Goal: Transaction & Acquisition: Obtain resource

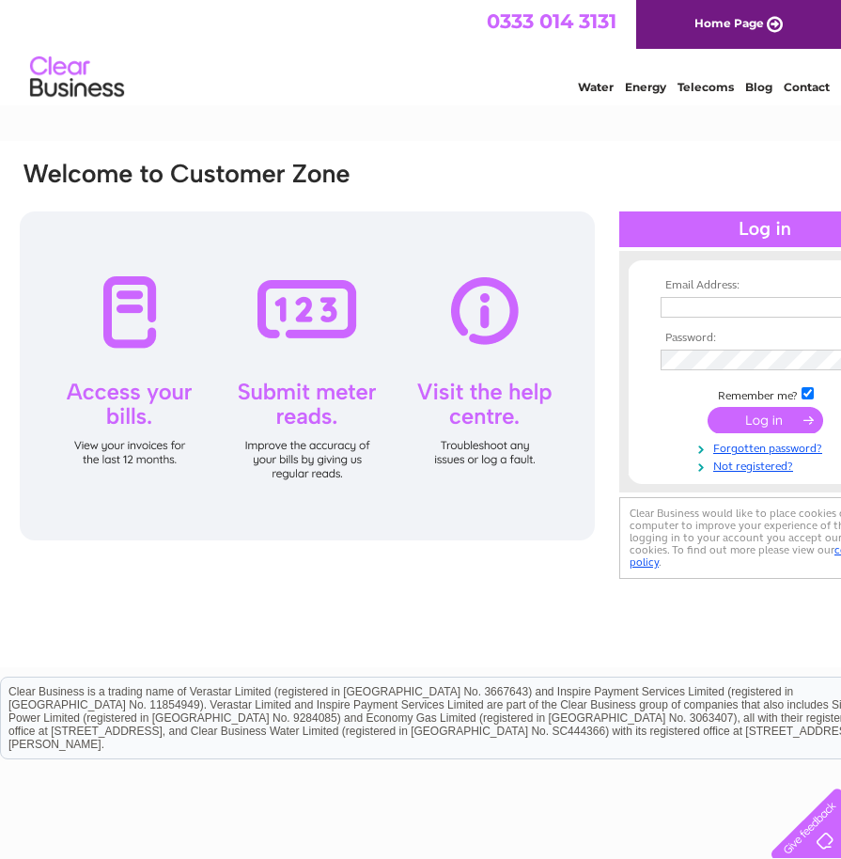
click at [701, 307] on input "text" at bounding box center [758, 307] width 194 height 21
click at [789, 303] on input "text" at bounding box center [759, 308] width 196 height 23
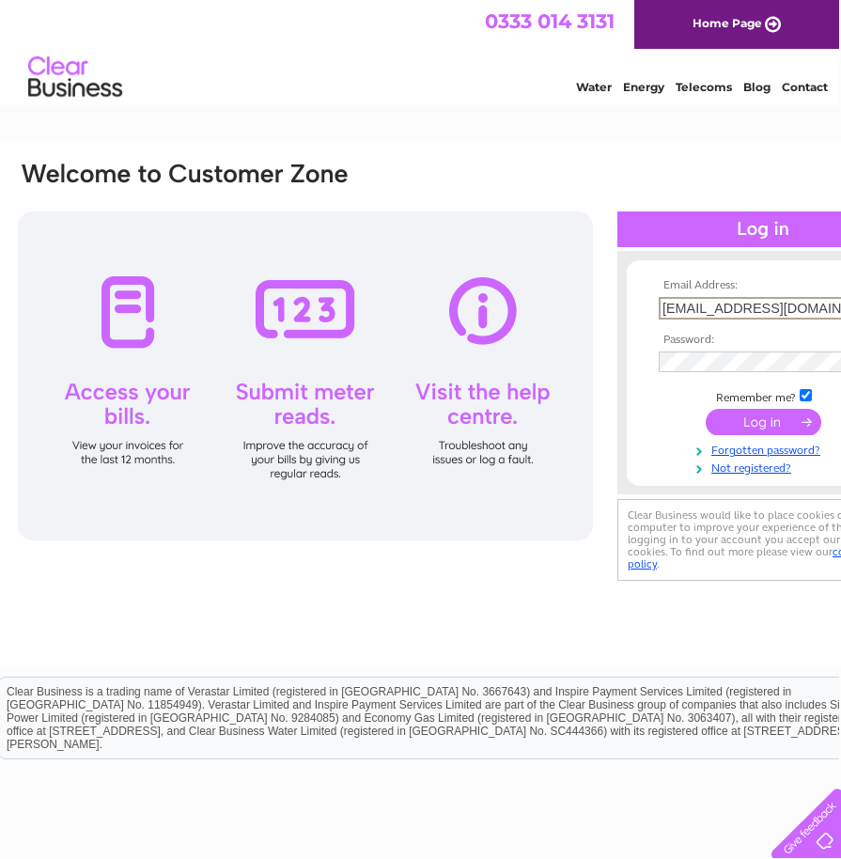
type input "accounts@dudleyaccn.org.uk"
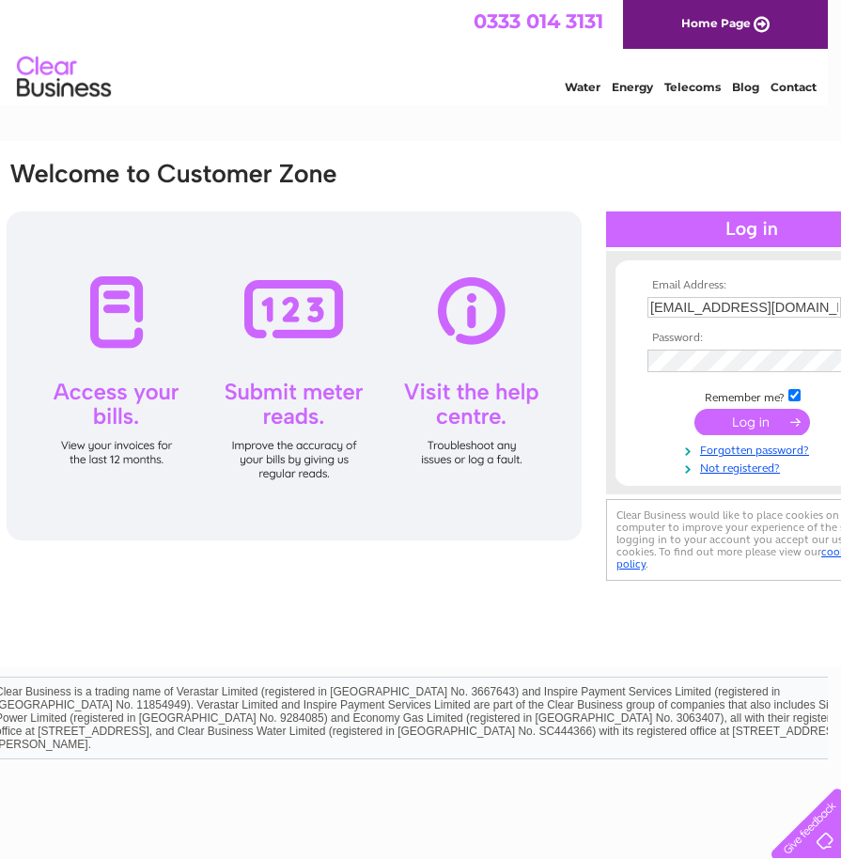
click at [751, 424] on input "submit" at bounding box center [753, 422] width 116 height 26
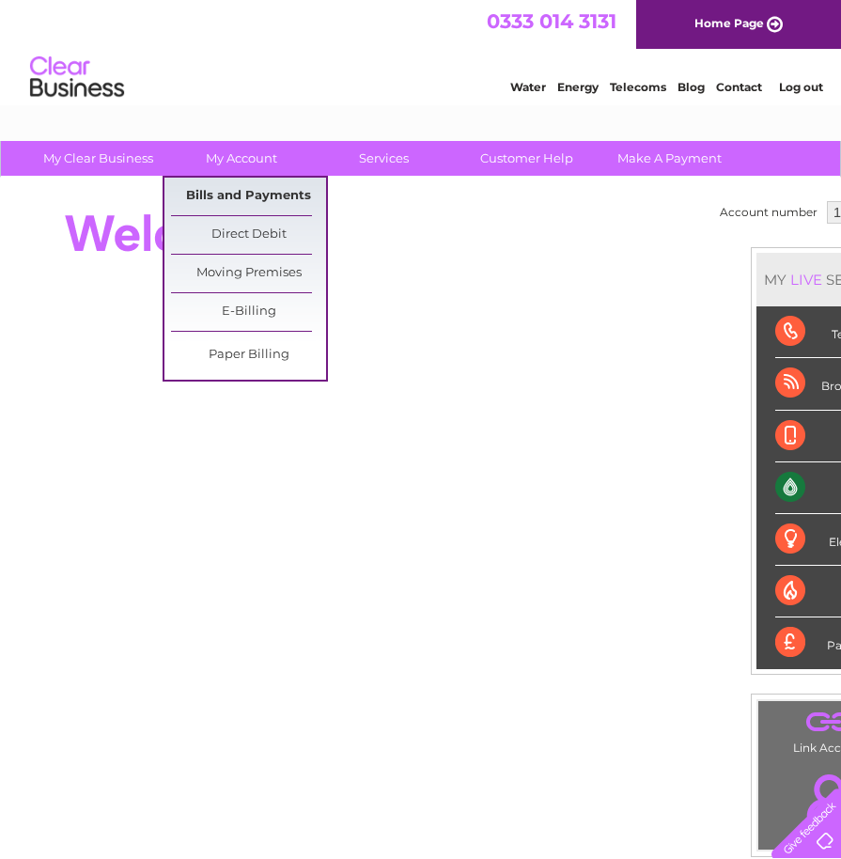
click at [259, 194] on link "Bills and Payments" at bounding box center [248, 197] width 155 height 38
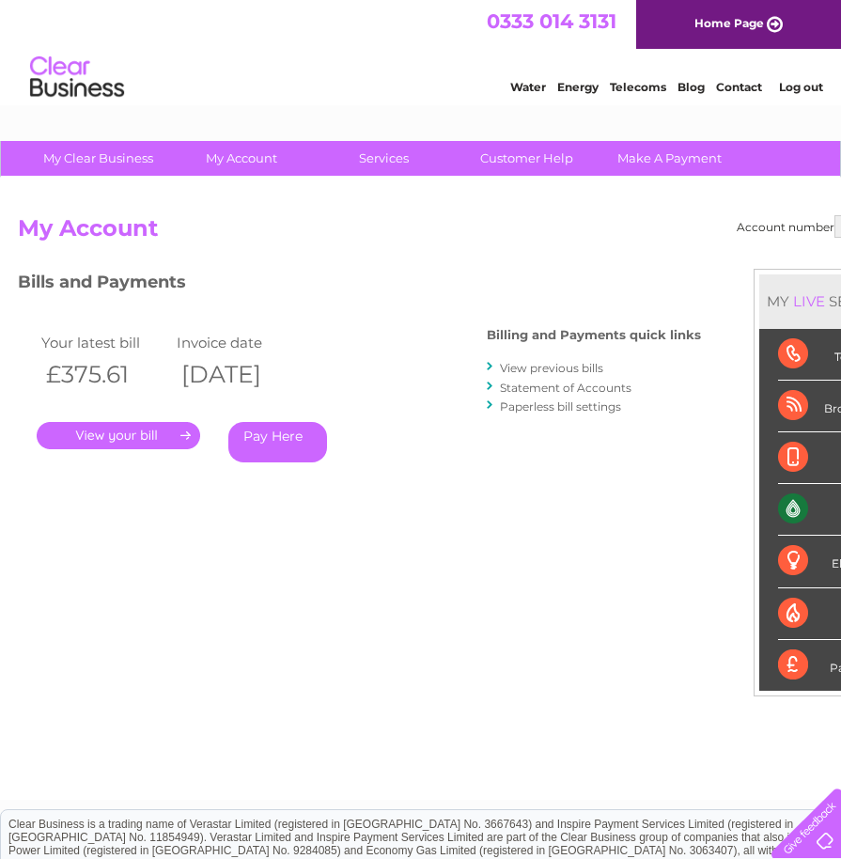
click at [149, 441] on link "." at bounding box center [119, 435] width 164 height 27
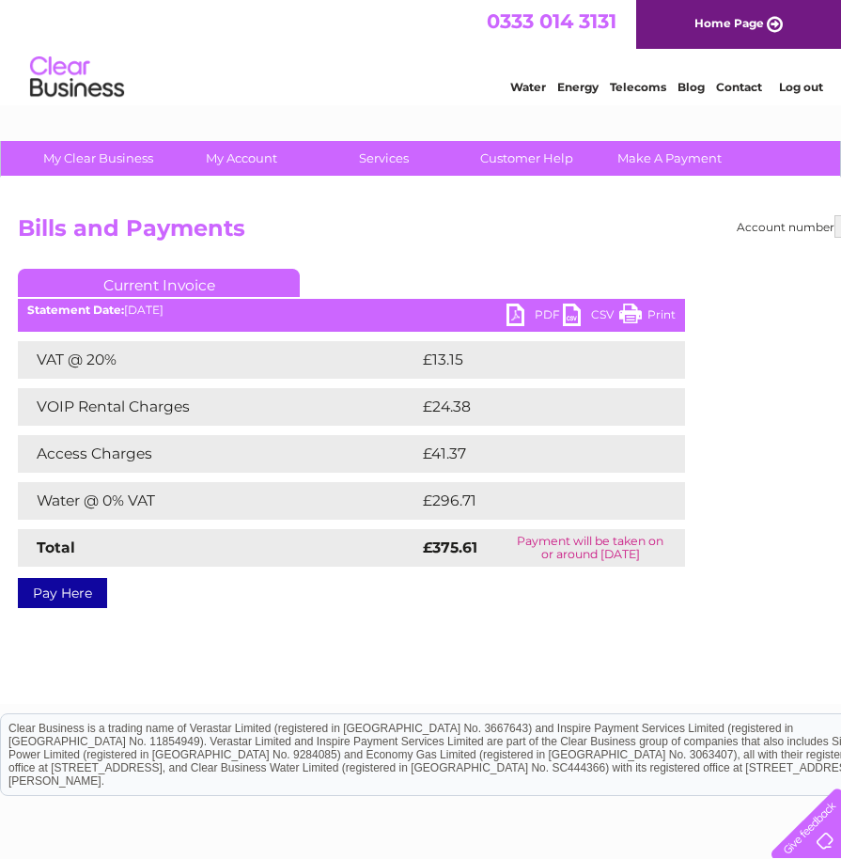
click at [546, 314] on link "PDF" at bounding box center [535, 317] width 56 height 27
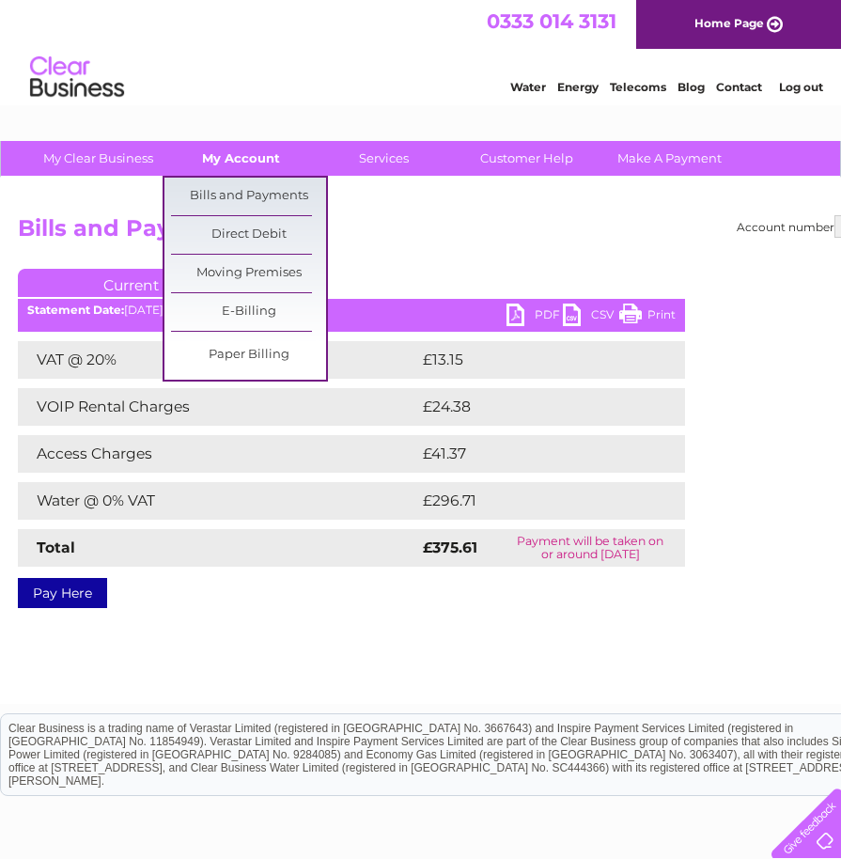
click at [236, 163] on link "My Account" at bounding box center [241, 158] width 155 height 35
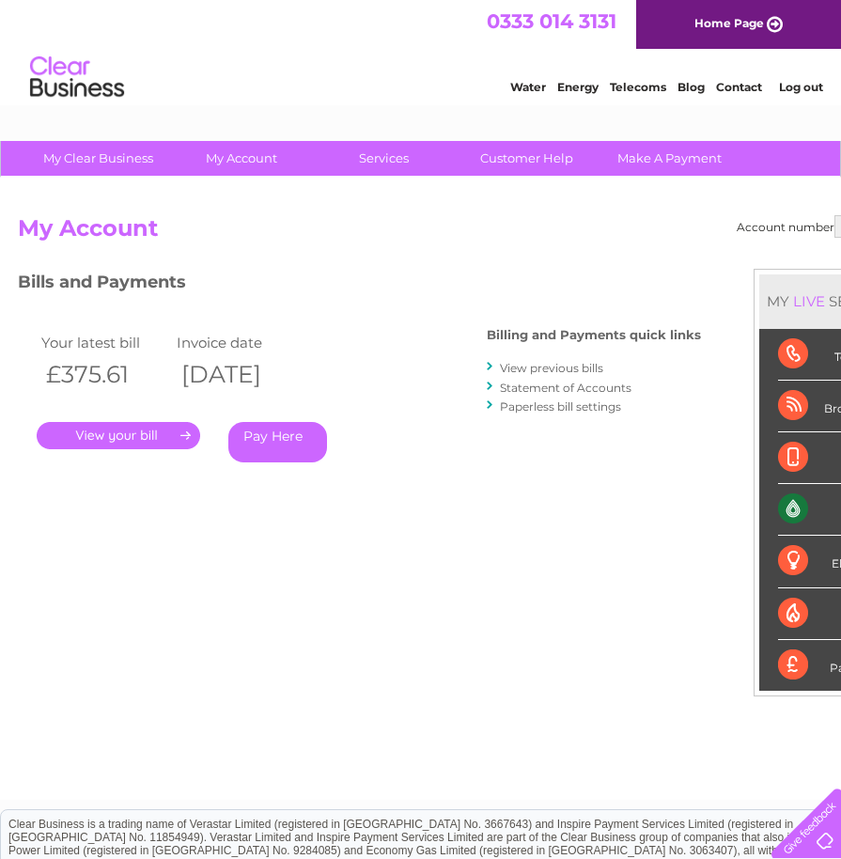
click at [563, 368] on link "View previous bills" at bounding box center [551, 368] width 103 height 14
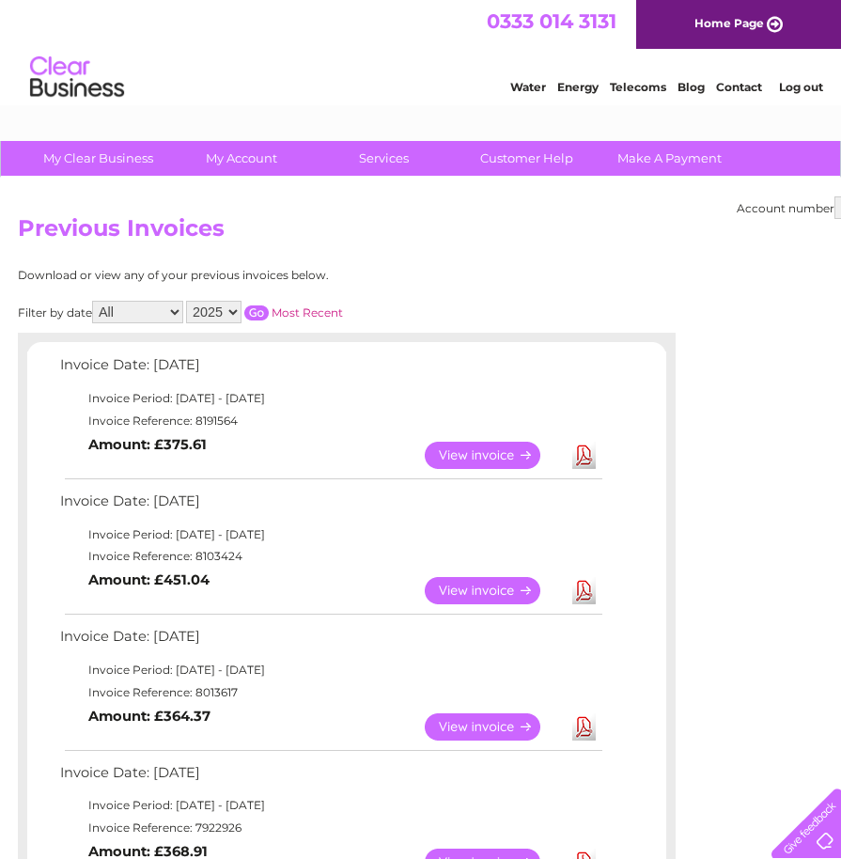
click at [581, 600] on link "Download" at bounding box center [583, 590] width 23 height 27
click at [587, 730] on link "Download" at bounding box center [583, 726] width 23 height 27
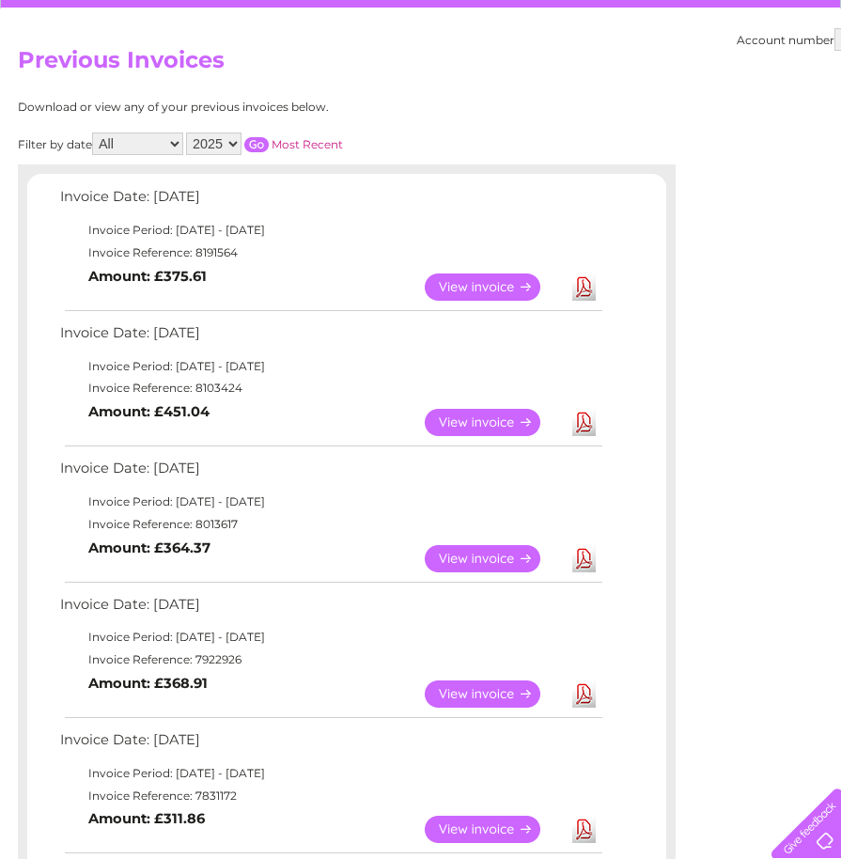
scroll to position [188, 0]
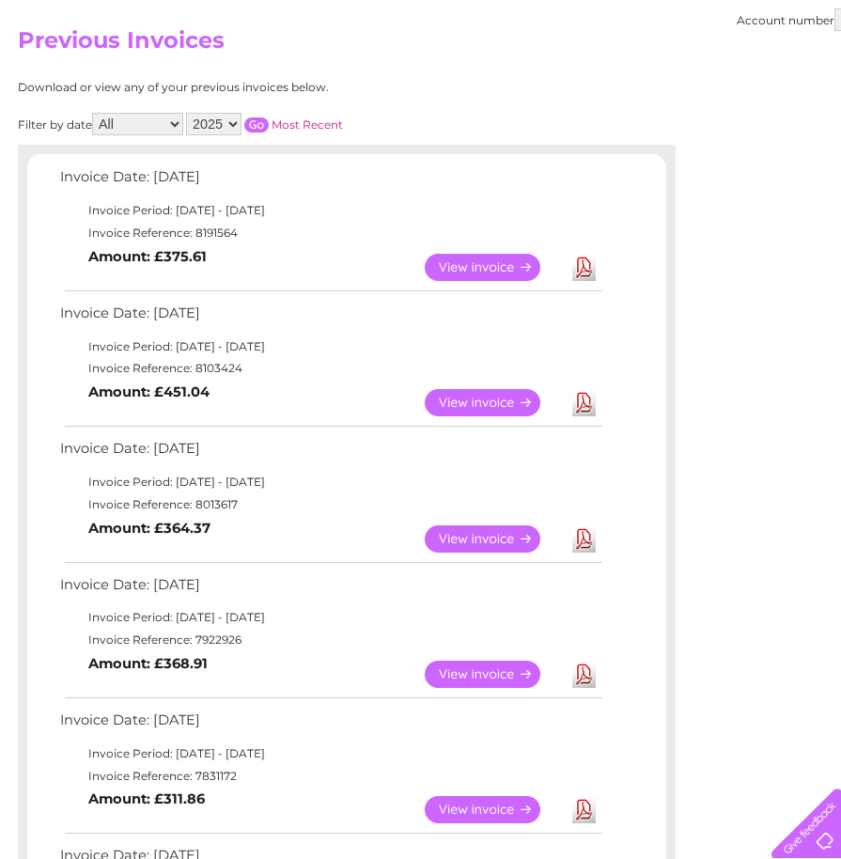
click at [586, 680] on link "Download" at bounding box center [583, 674] width 23 height 27
click at [716, 435] on div "Account number 1027408 Previous Invoices Download or view any of your previous …" at bounding box center [465, 800] width 931 height 1620
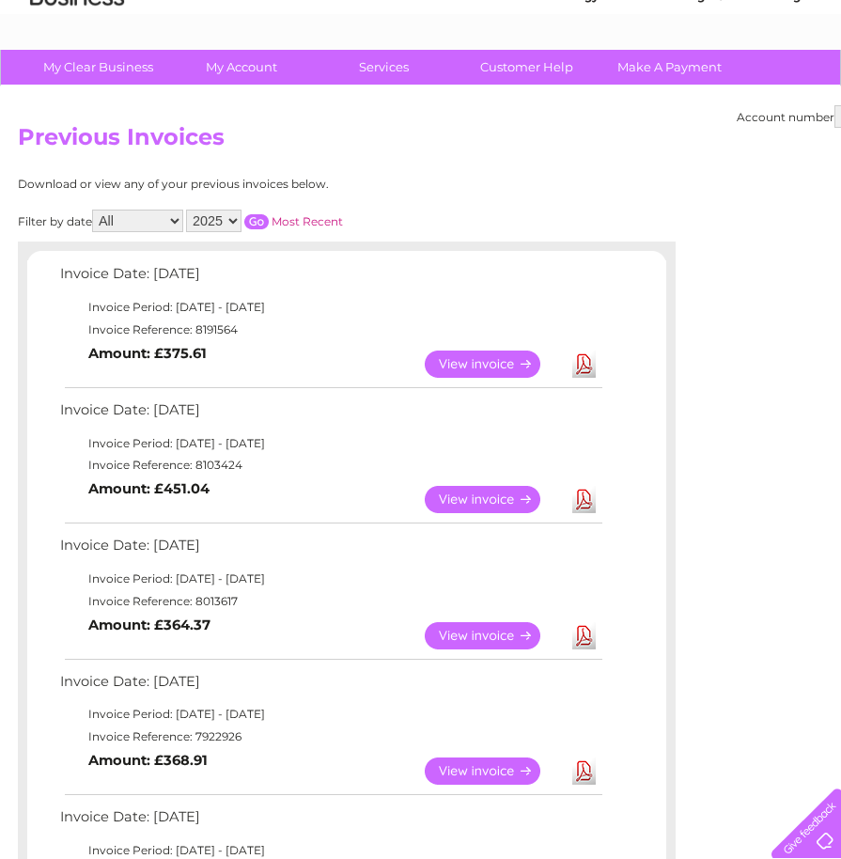
scroll to position [0, 0]
